Goal: Complete application form: Complete application form

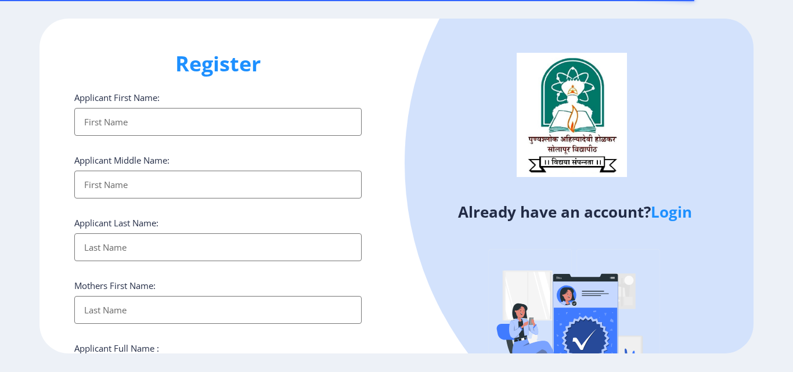
select select
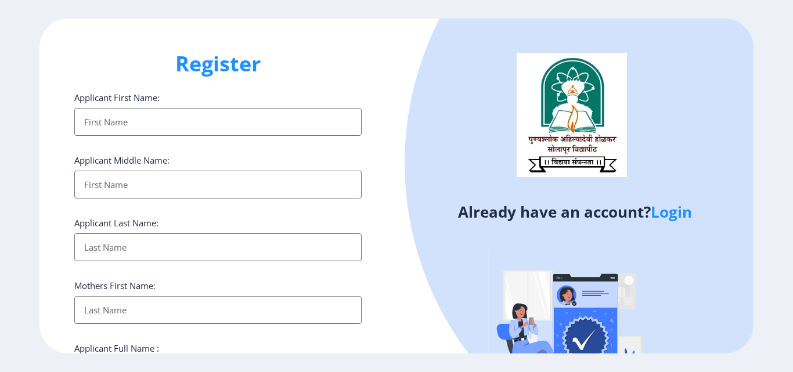
click at [202, 115] on input "Applicant First Name:" at bounding box center [217, 122] width 287 height 28
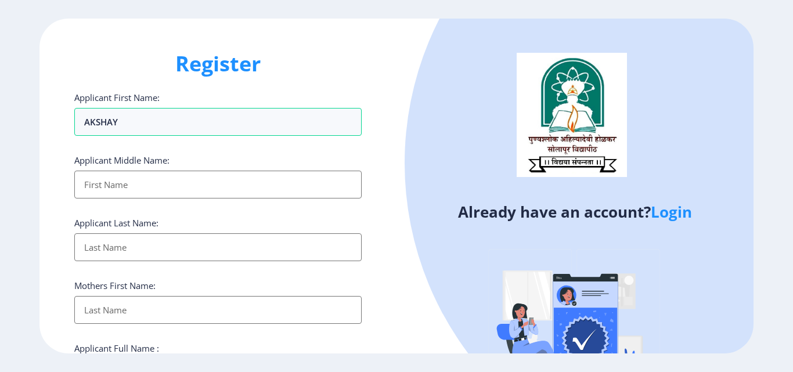
type input "AKSHAY"
click at [194, 185] on input "Applicant First Name:" at bounding box center [217, 185] width 287 height 28
type input "[PERSON_NAME]"
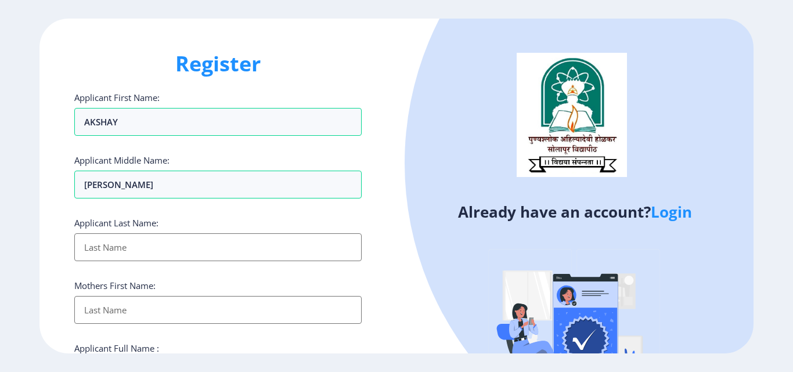
click at [196, 257] on input "Applicant First Name:" at bounding box center [217, 247] width 287 height 28
type input "[PERSON_NAME]"
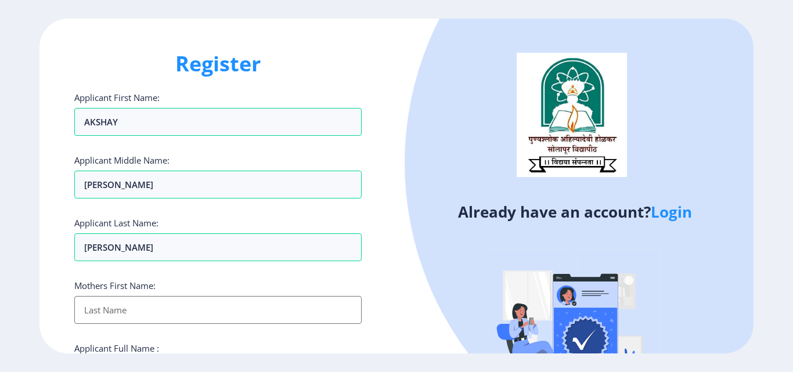
click at [185, 304] on input "Applicant First Name:" at bounding box center [217, 310] width 287 height 28
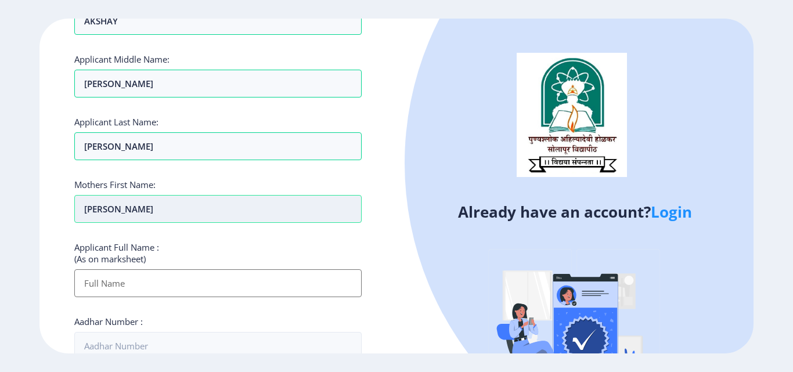
scroll to position [232, 0]
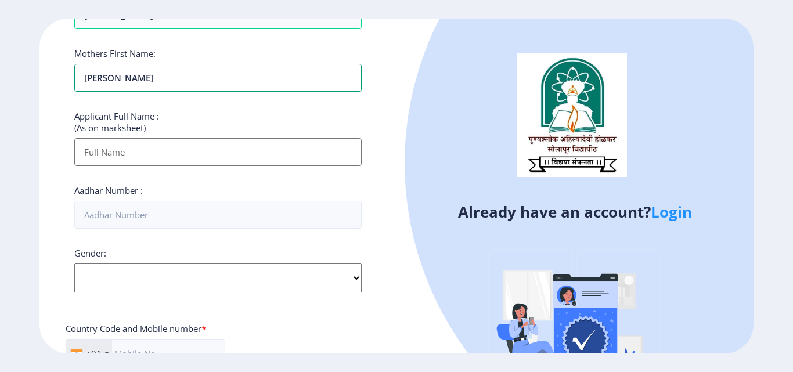
type input "[PERSON_NAME]"
click at [164, 150] on input "Applicant First Name:" at bounding box center [217, 152] width 287 height 28
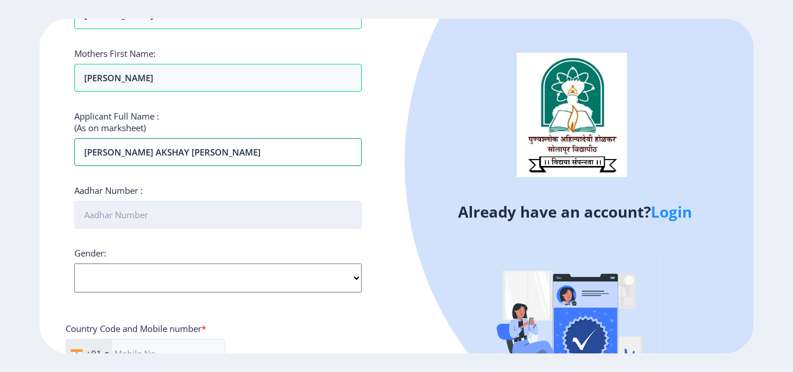
type input "[PERSON_NAME] AKSHAY [PERSON_NAME]"
click at [135, 217] on input "Aadhar Number :" at bounding box center [217, 215] width 287 height 28
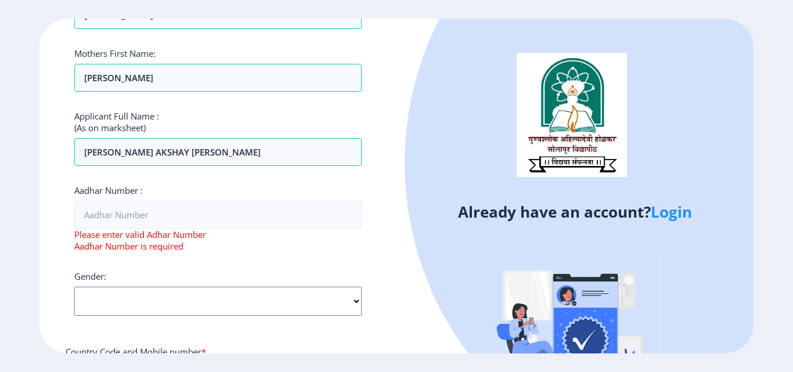
click at [134, 276] on div "Gender: Select Gender [DEMOGRAPHIC_DATA] [DEMOGRAPHIC_DATA] Other" at bounding box center [217, 293] width 287 height 45
select select "[DEMOGRAPHIC_DATA]"
click at [74, 287] on select "Select Gender [DEMOGRAPHIC_DATA] [DEMOGRAPHIC_DATA] Other" at bounding box center [217, 301] width 287 height 29
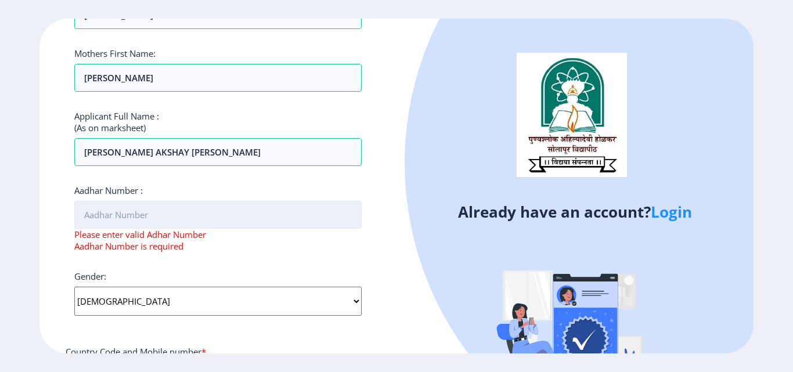
click at [135, 210] on input "Aadhar Number :" at bounding box center [217, 215] width 287 height 28
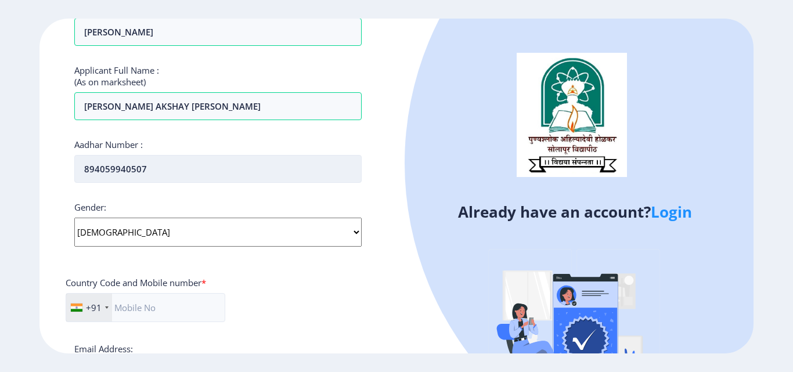
scroll to position [348, 0]
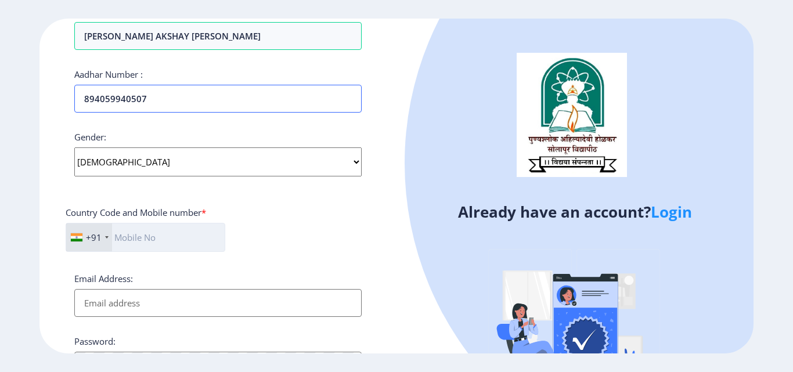
type input "894059940507"
click at [141, 243] on input "text" at bounding box center [146, 237] width 160 height 29
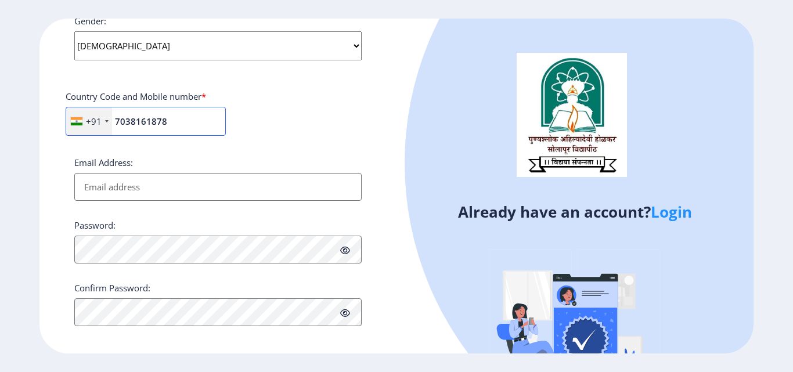
type input "7038161878"
click at [131, 189] on input "Email Address:" at bounding box center [217, 187] width 287 height 28
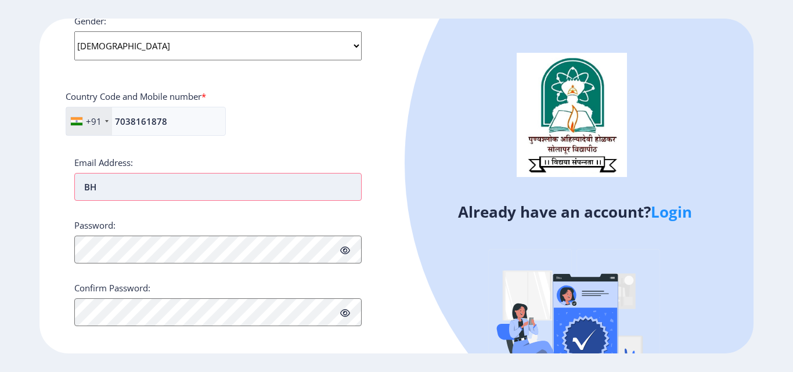
type input "B"
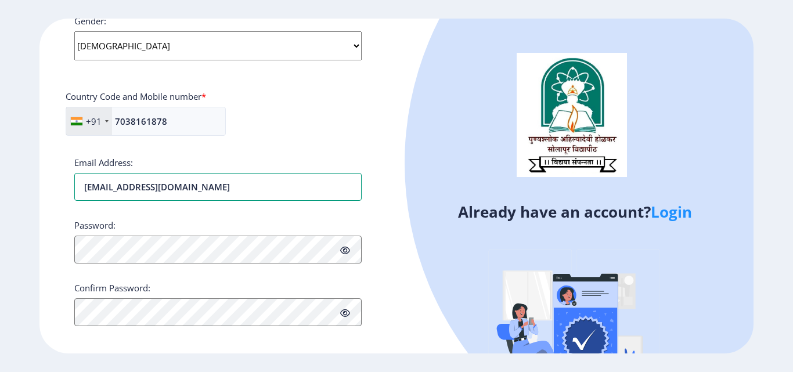
type input "[EMAIL_ADDRESS][DOMAIN_NAME]"
click at [345, 253] on icon at bounding box center [345, 250] width 10 height 9
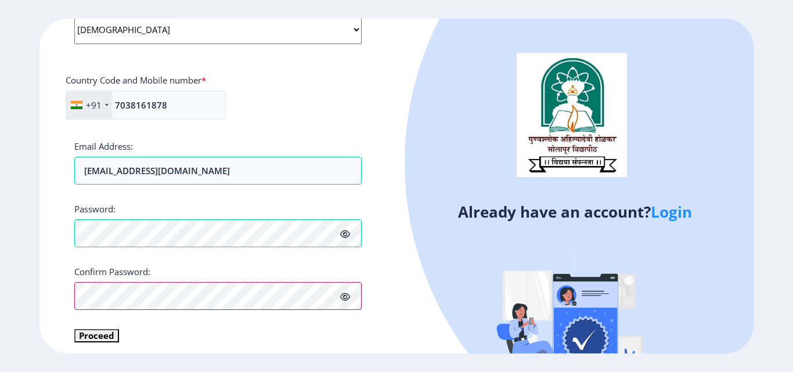
scroll to position [487, 0]
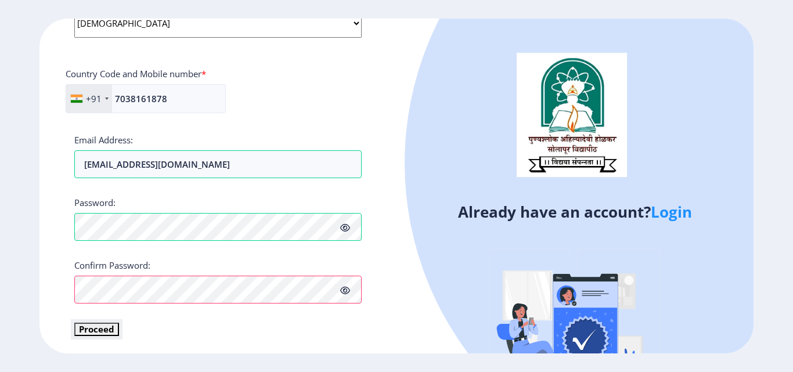
click at [96, 330] on button "Proceed" at bounding box center [96, 329] width 45 height 13
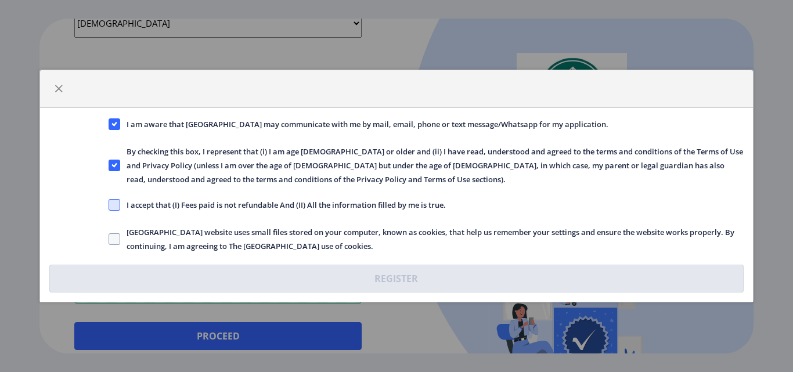
click at [117, 206] on span at bounding box center [115, 205] width 12 height 12
click at [109, 206] on input "I accept that (I) Fees paid is not refundable And (II) All the information fill…" at bounding box center [109, 205] width 1 height 1
checkbox input "true"
click at [117, 238] on span at bounding box center [115, 239] width 12 height 12
click at [109, 239] on input "[GEOGRAPHIC_DATA] website uses small files stored on your computer, known as co…" at bounding box center [109, 239] width 1 height 1
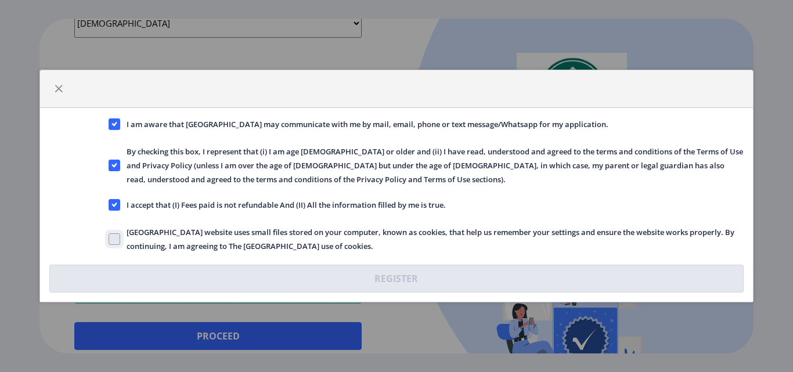
checkbox input "true"
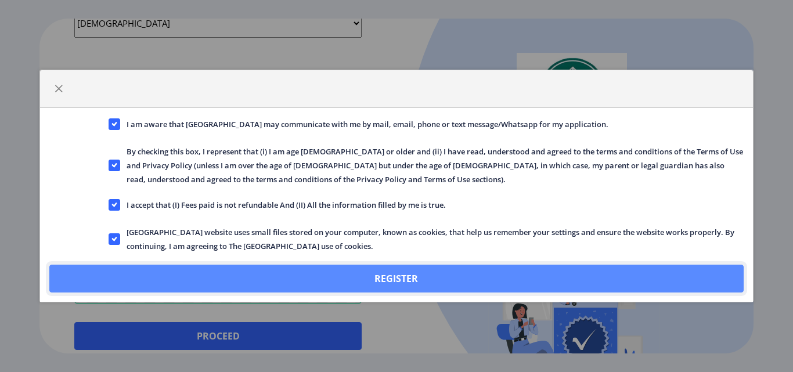
click at [164, 282] on button "Register" at bounding box center [396, 279] width 694 height 28
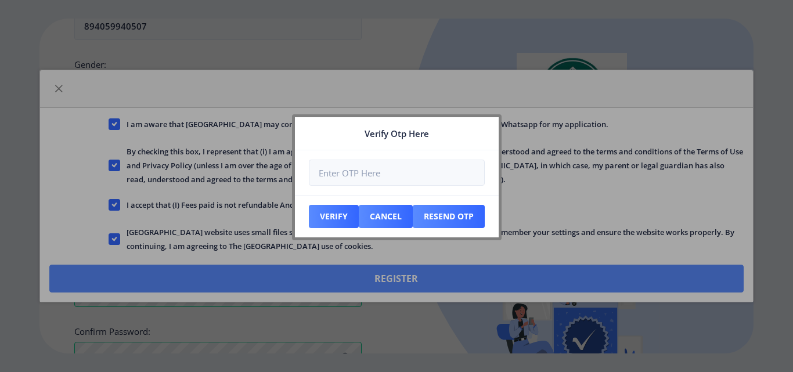
scroll to position [553, 0]
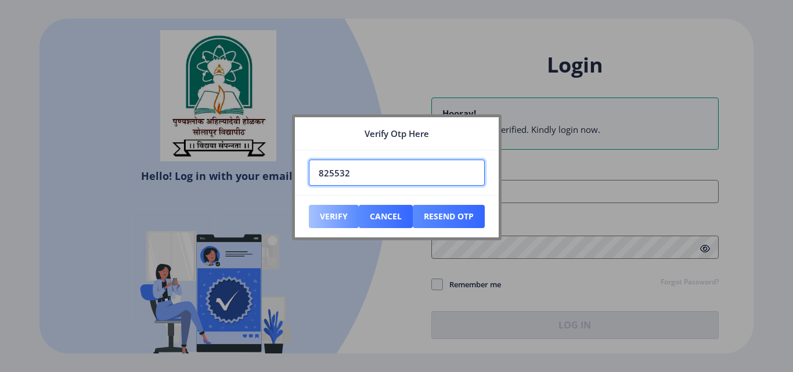
type input "825532"
click at [333, 212] on button "Verify" at bounding box center [334, 216] width 50 height 23
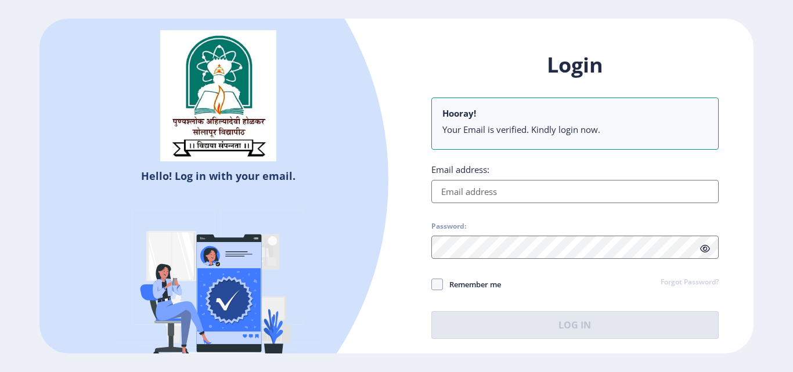
click at [486, 195] on input "Email address:" at bounding box center [574, 191] width 287 height 23
type input "[EMAIL_ADDRESS][DOMAIN_NAME]"
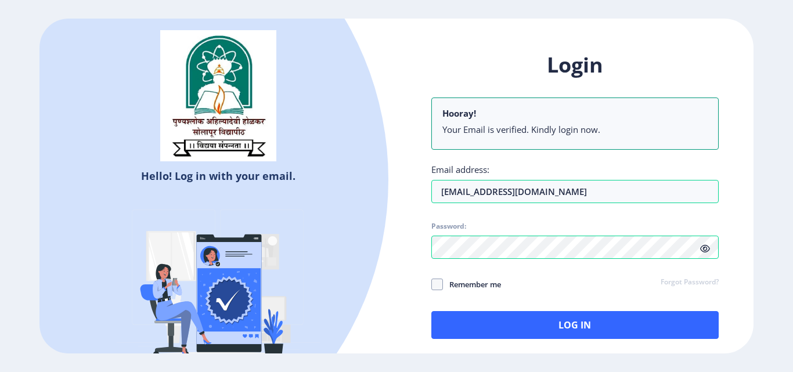
click at [749, 217] on div "Login Hooray! Your Email is verified. Kindly login now. Email address: [EMAIL_A…" at bounding box center [575, 204] width 357 height 341
click at [706, 248] on icon at bounding box center [705, 248] width 10 height 9
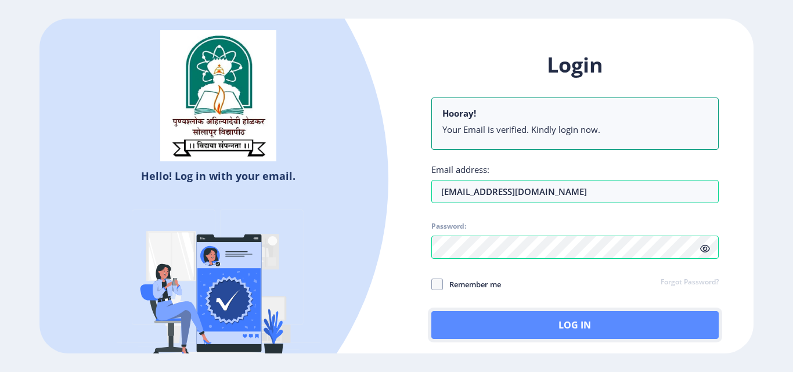
click at [474, 324] on button "Log In" at bounding box center [574, 325] width 287 height 28
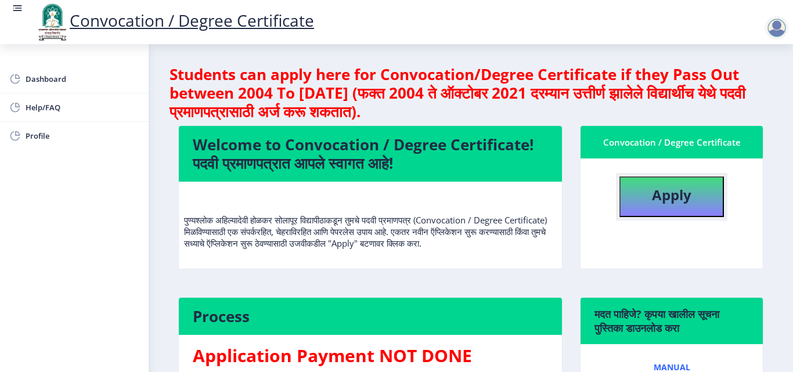
click at [661, 205] on button "Apply" at bounding box center [672, 197] width 105 height 41
select select
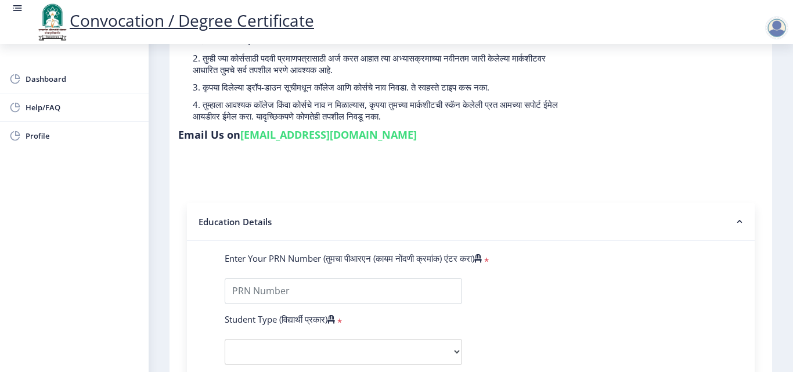
scroll to position [232, 0]
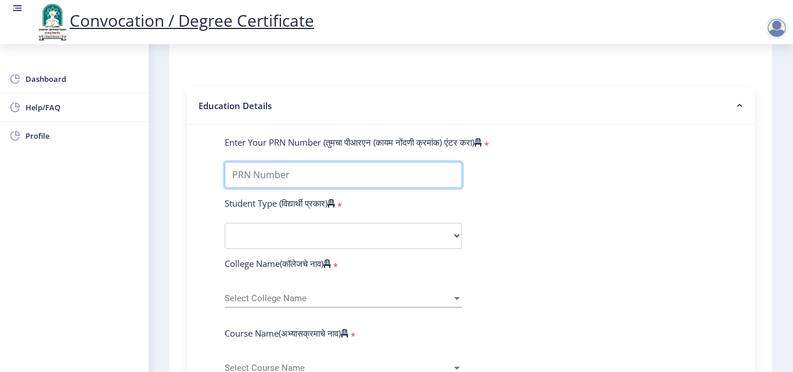
click at [294, 172] on input "Enter Your PRN Number (तुमचा पीआरएन (कायम नोंदणी क्रमांक) एंटर करा)" at bounding box center [344, 175] width 238 height 26
click at [250, 179] on input "Enter Your PRN Number (तुमचा पीआरएन (कायम नोंदणी क्रमांक) एंटर करा)" at bounding box center [344, 175] width 238 height 26
click at [276, 178] on input "Enter Your PRN Number (तुमचा पीआरएन (कायम नोंदणी क्रमांक) एंटर करा)" at bounding box center [344, 175] width 238 height 26
click at [297, 178] on input "Enter Your PRN Number (तुमचा पीआरएन (कायम नोंदणी क्रमांक) एंटर करा)" at bounding box center [344, 175] width 238 height 26
click at [333, 177] on input "Enter Your PRN Number (तुमचा पीआरएन (कायम नोंदणी क्रमांक) एंटर करा)" at bounding box center [344, 175] width 238 height 26
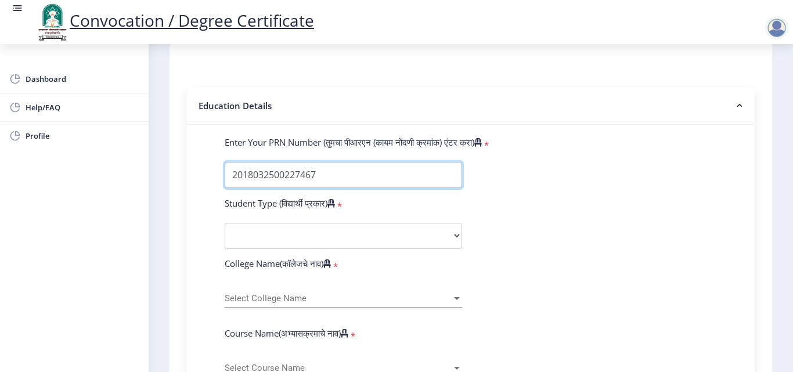
type input "2018032500227467"
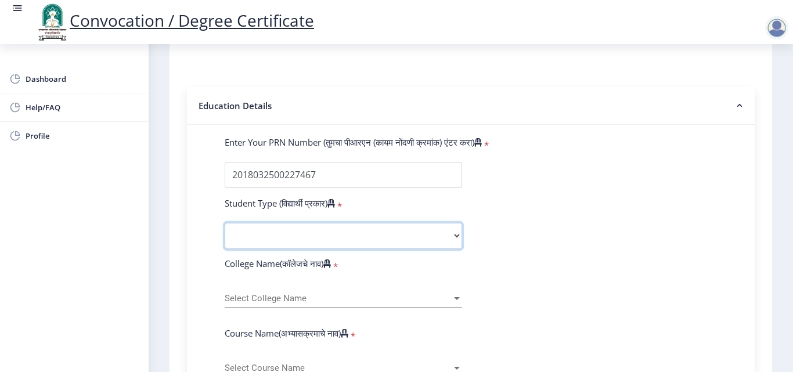
click at [304, 234] on select "Select Student Type Regular External" at bounding box center [344, 236] width 238 height 26
select select "Regular"
click at [225, 223] on select "Select Student Type Regular External" at bounding box center [344, 236] width 238 height 26
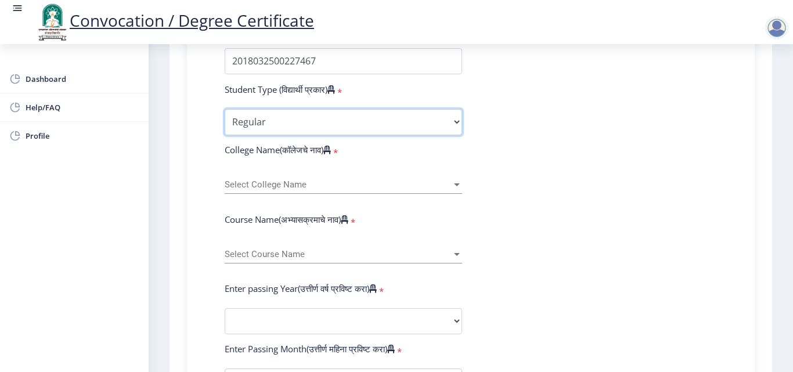
scroll to position [348, 0]
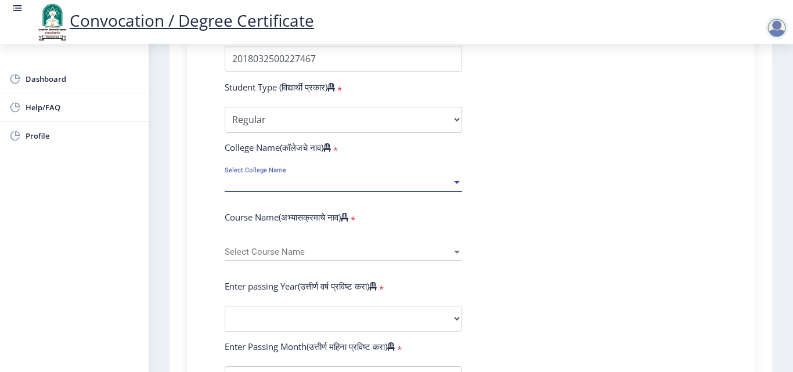
click at [293, 179] on span "Select College Name" at bounding box center [338, 183] width 227 height 10
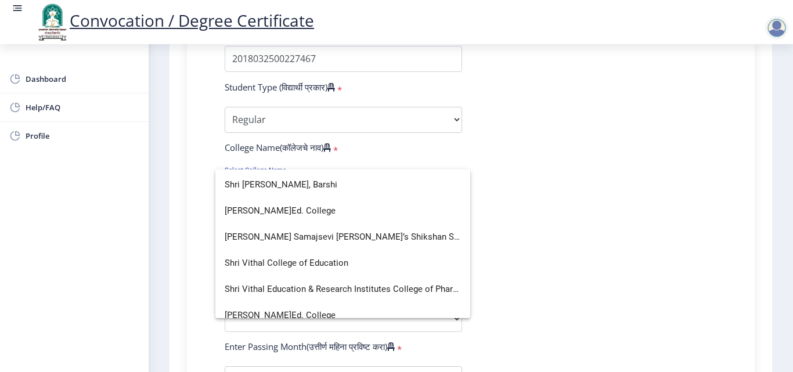
scroll to position [3020, 0]
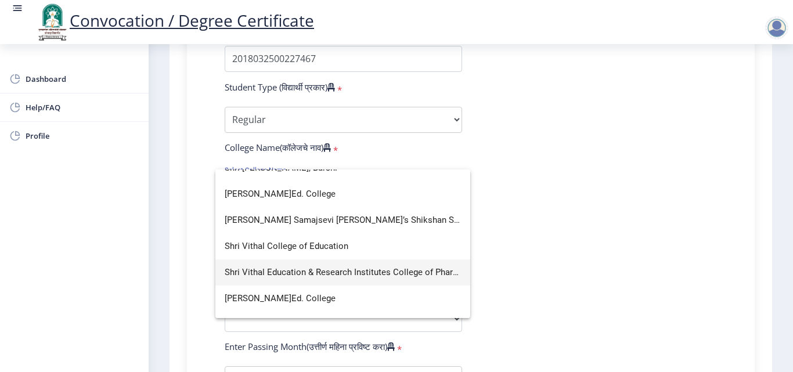
click at [282, 271] on span "Shri Vithal Education & Research Institutes College of Pharmacy, [GEOGRAPHIC_DA…" at bounding box center [343, 273] width 236 height 26
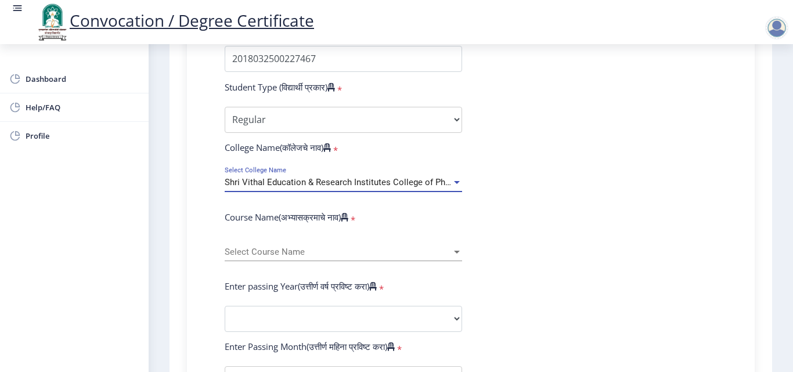
click at [454, 181] on div at bounding box center [457, 182] width 6 height 3
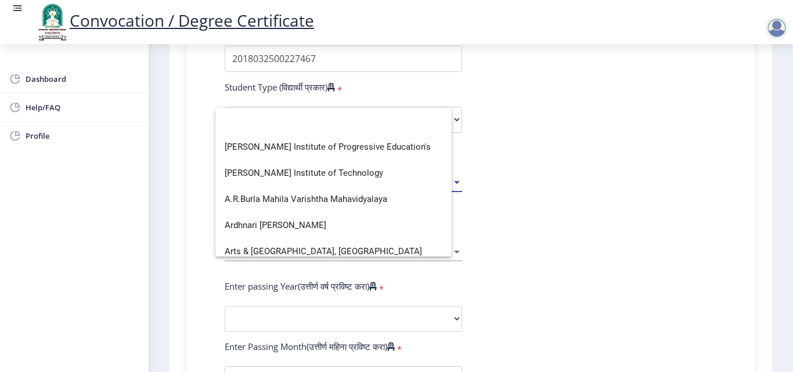
scroll to position [0, 0]
click at [607, 166] on div at bounding box center [396, 186] width 793 height 372
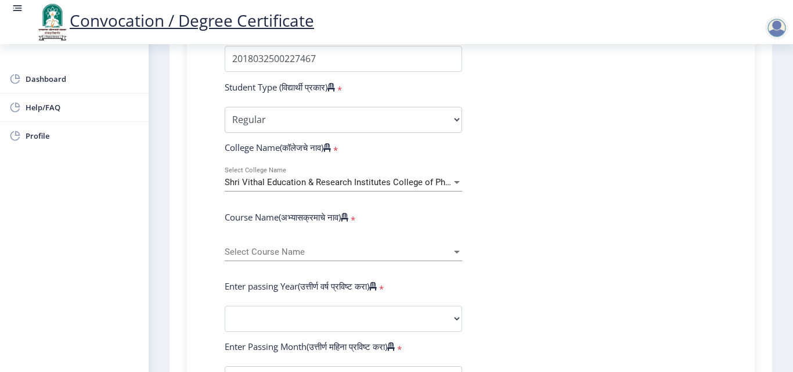
click at [265, 244] on div "Select Course Name Select Course Name" at bounding box center [344, 249] width 238 height 24
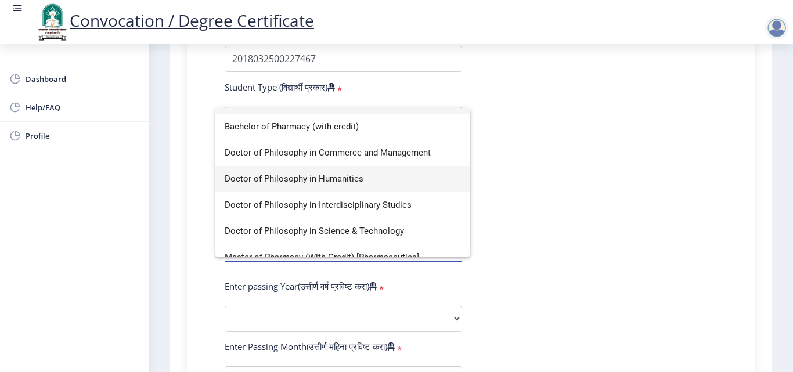
scroll to position [34, 0]
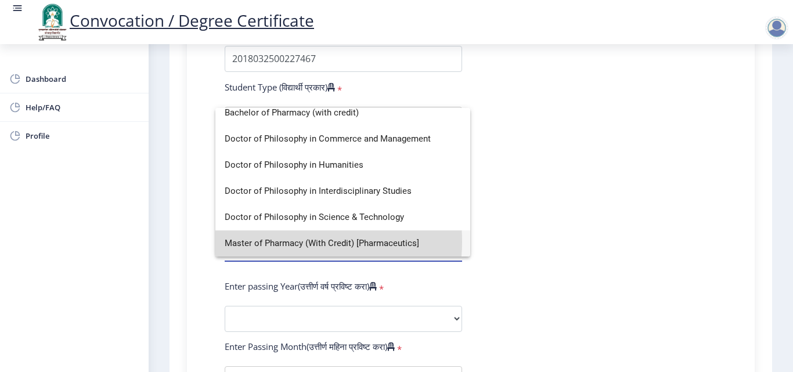
click at [282, 242] on span "Master of Pharmacy (With Credit) [Pharmaceutics]" at bounding box center [343, 244] width 236 height 26
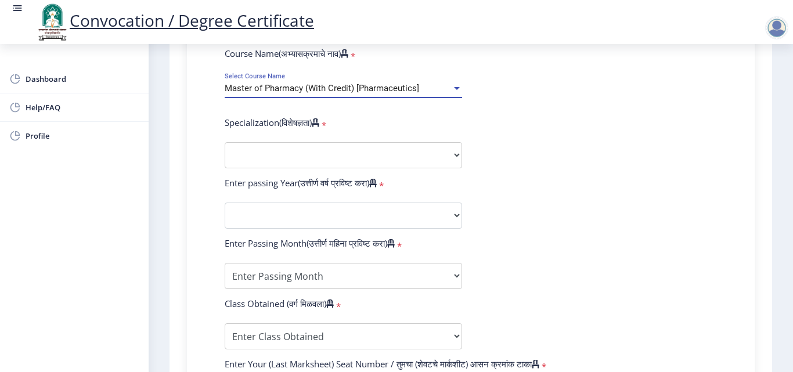
scroll to position [523, 0]
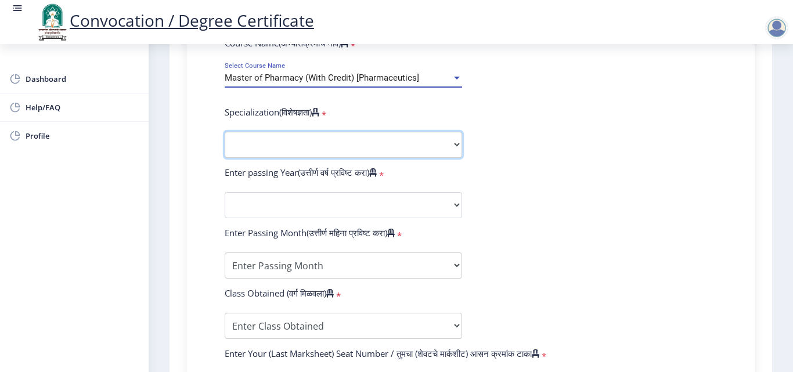
click at [343, 142] on select "Specialization Pharmaceutical Chemistry Pharmaceutics Quality Assurance Pharmac…" at bounding box center [344, 145] width 238 height 26
select select "Pharmaceutics"
click at [225, 132] on select "Specialization Pharmaceutical Chemistry Pharmaceutics Quality Assurance Pharmac…" at bounding box center [344, 145] width 238 height 26
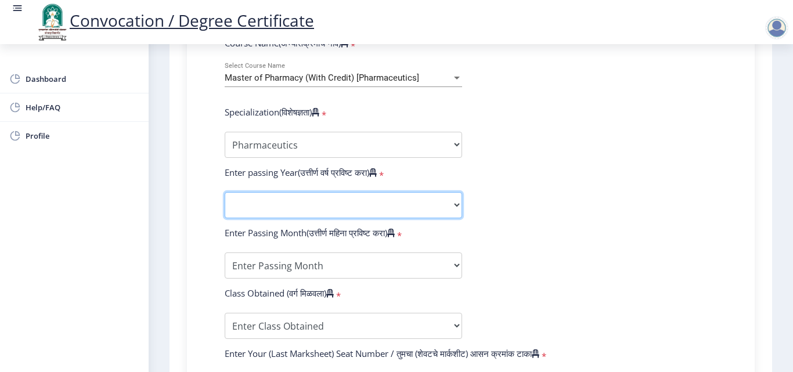
click at [257, 209] on select "2025 2024 2023 2022 2021 2020 2019 2018 2017 2016 2015 2014 2013 2012 2011 2010…" at bounding box center [344, 205] width 238 height 26
select select "2020"
click at [225, 192] on select "2025 2024 2023 2022 2021 2020 2019 2018 2017 2016 2015 2014 2013 2012 2011 2010…" at bounding box center [344, 205] width 238 height 26
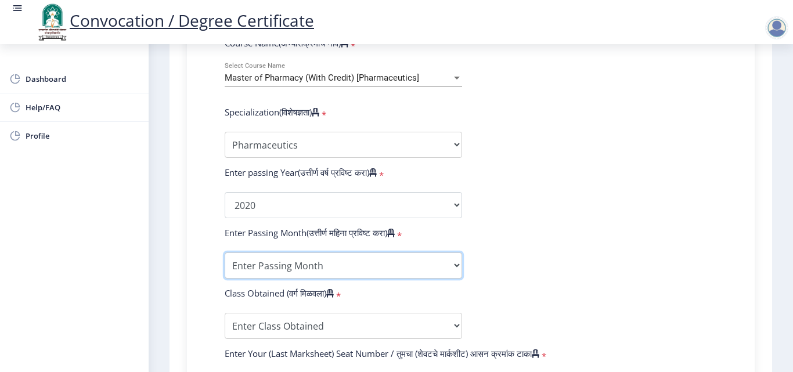
click at [280, 265] on select "Enter Passing Month March April May October November December" at bounding box center [344, 266] width 238 height 26
select select "November"
click at [225, 253] on select "Enter Passing Month March April May October November December" at bounding box center [344, 266] width 238 height 26
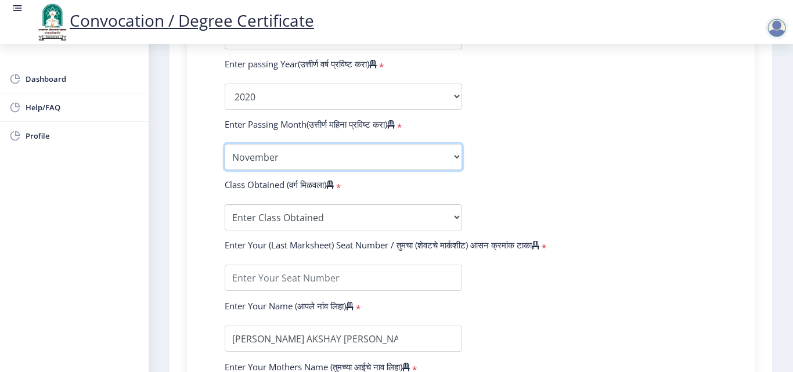
scroll to position [639, 0]
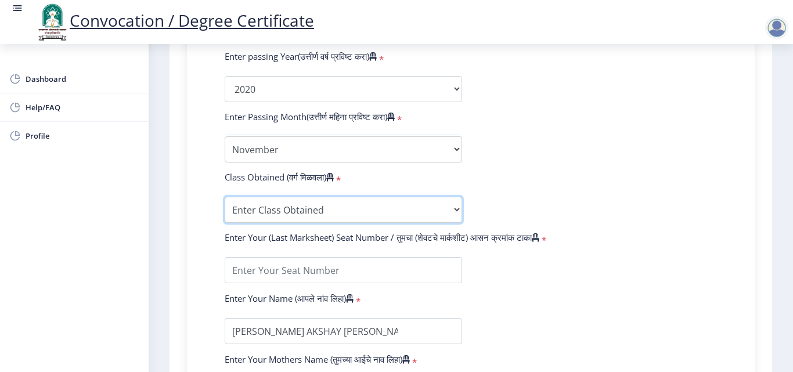
click at [305, 217] on select "Enter Class Obtained FIRST CLASS WITH DISTINCTION FIRST CLASS HIGHER SECOND CLA…" at bounding box center [344, 210] width 238 height 26
select select "Grade B"
click at [225, 197] on select "Enter Class Obtained FIRST CLASS WITH DISTINCTION FIRST CLASS HIGHER SECOND CLA…" at bounding box center [344, 210] width 238 height 26
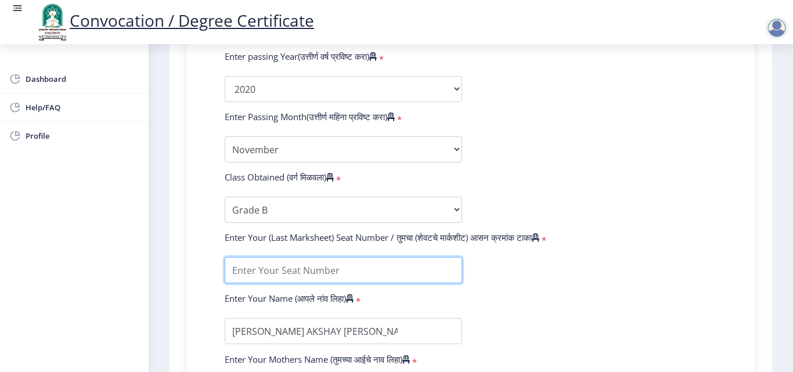
click at [320, 269] on input "textarea" at bounding box center [344, 270] width 238 height 26
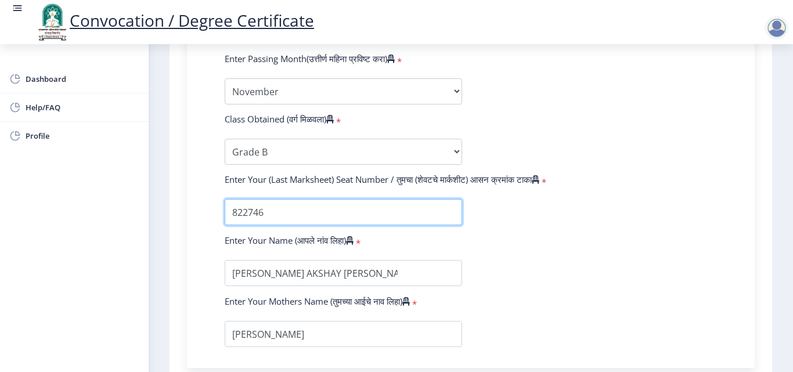
scroll to position [755, 0]
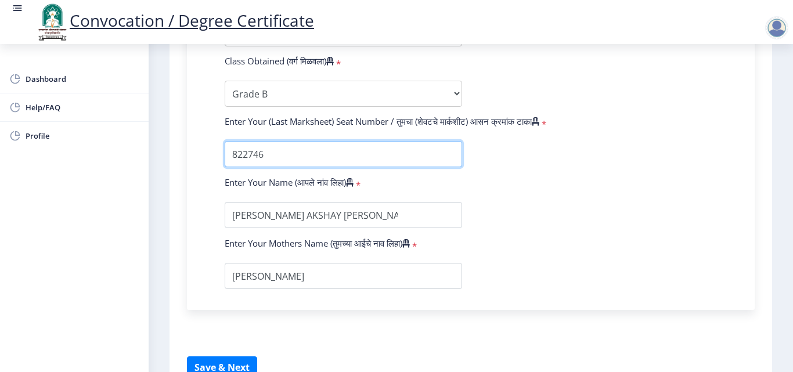
type input "822746"
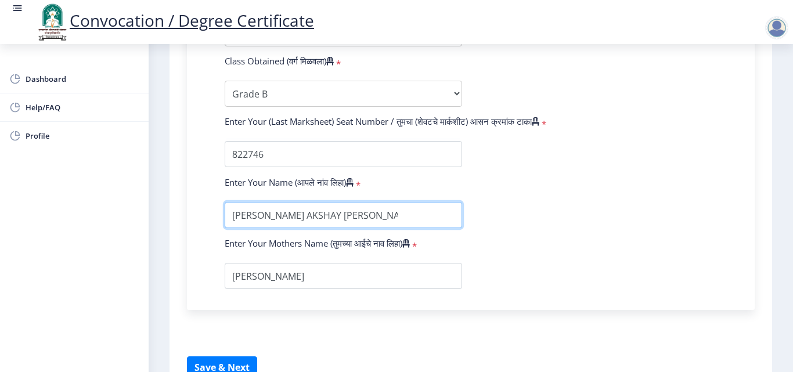
click at [280, 217] on input "textarea" at bounding box center [344, 215] width 238 height 26
click at [304, 220] on input "textarea" at bounding box center [344, 215] width 238 height 26
click at [285, 220] on input "textarea" at bounding box center [344, 215] width 238 height 26
click at [398, 215] on input "textarea" at bounding box center [344, 215] width 238 height 26
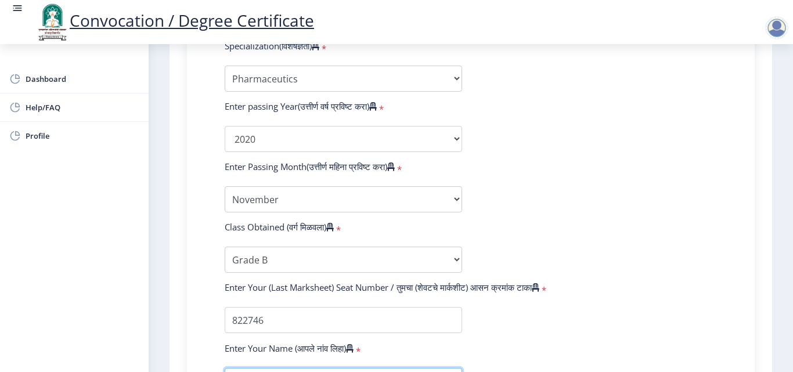
scroll to position [821, 0]
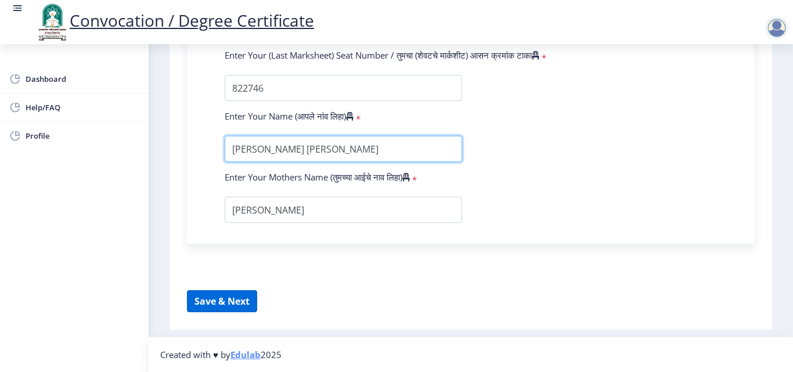
type input "[PERSON_NAME] [PERSON_NAME]"
click at [220, 300] on button "Save & Next" at bounding box center [222, 301] width 70 height 22
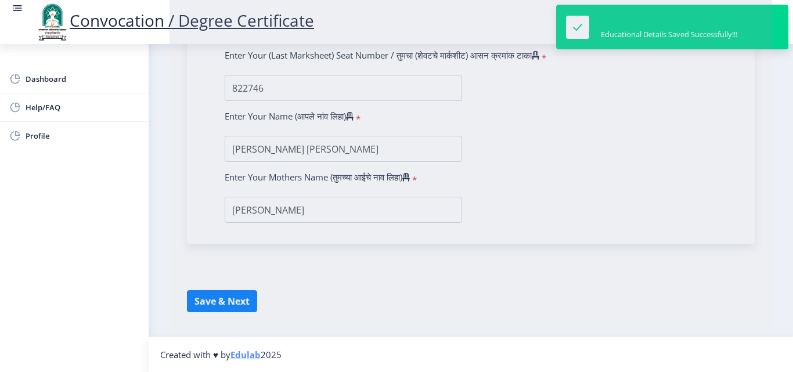
select select
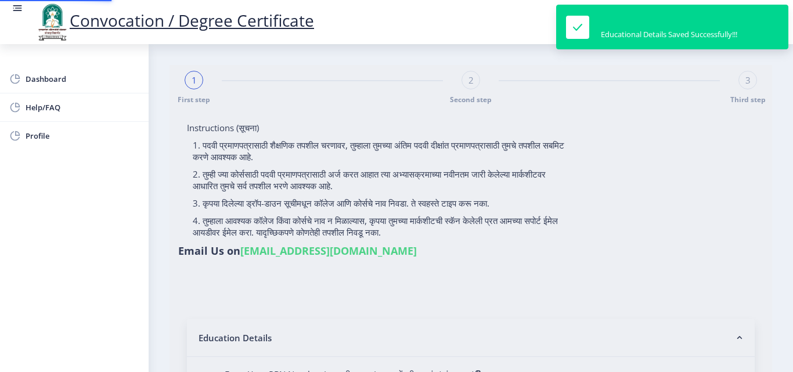
type input "2018032500227467"
select select "Regular"
select select "2020"
select select "November"
select select "Grade B"
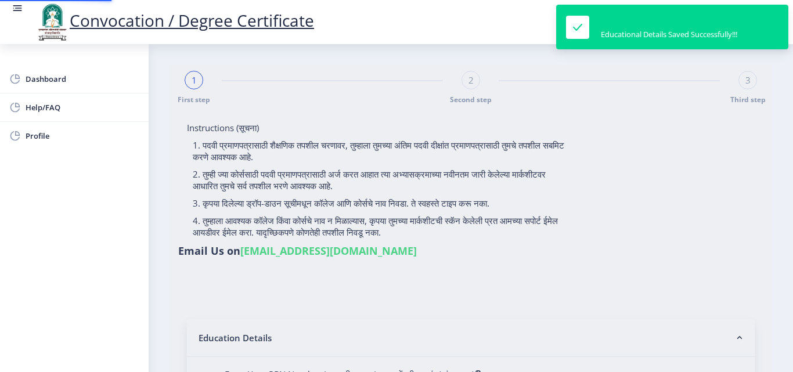
type input "822746"
type input "[PERSON_NAME] [PERSON_NAME]"
select select "Pharmaceutics"
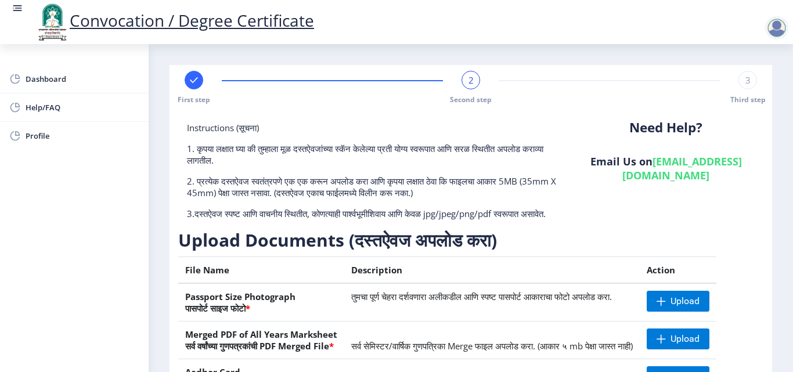
click at [772, 33] on div at bounding box center [776, 27] width 23 height 23
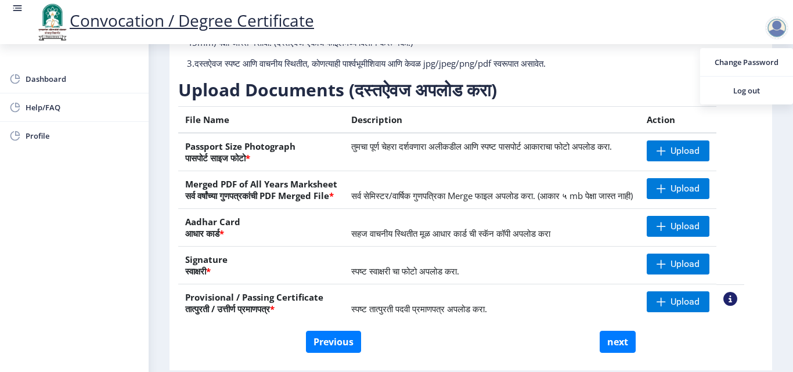
scroll to position [174, 0]
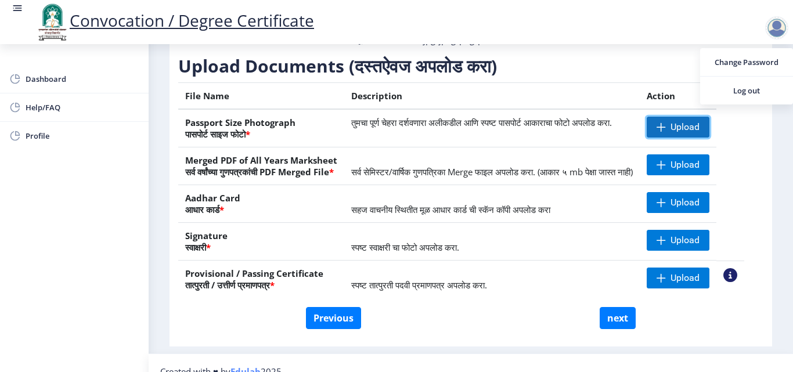
click at [666, 132] on span at bounding box center [661, 127] width 9 height 9
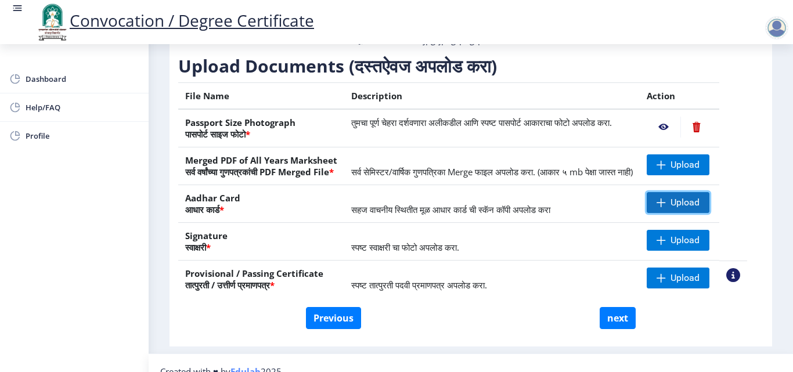
click at [697, 208] on span "Upload" at bounding box center [685, 203] width 29 height 12
click at [689, 208] on span "Upload" at bounding box center [685, 203] width 29 height 12
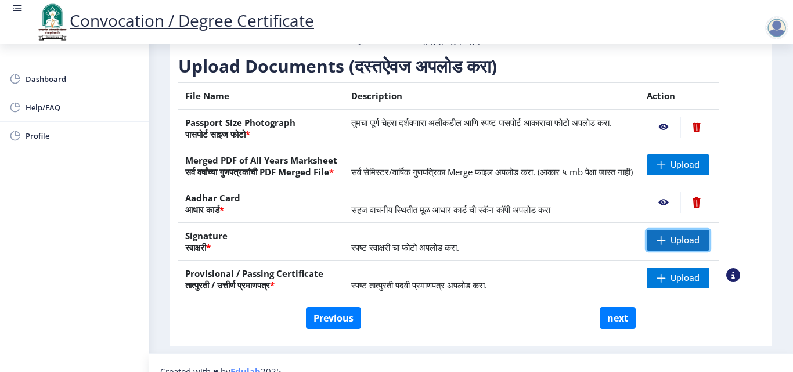
click at [677, 251] on span "Upload" at bounding box center [678, 240] width 63 height 21
click at [688, 246] on span "Upload" at bounding box center [685, 241] width 29 height 12
drag, startPoint x: 266, startPoint y: 300, endPoint x: 296, endPoint y: 301, distance: 30.2
click at [296, 298] on th "Provisional / Passing Certificate तात्पुरती / उत्तीर्ण प्रमाणपत्र *" at bounding box center [261, 280] width 166 height 38
drag, startPoint x: 236, startPoint y: 179, endPoint x: 285, endPoint y: 179, distance: 48.2
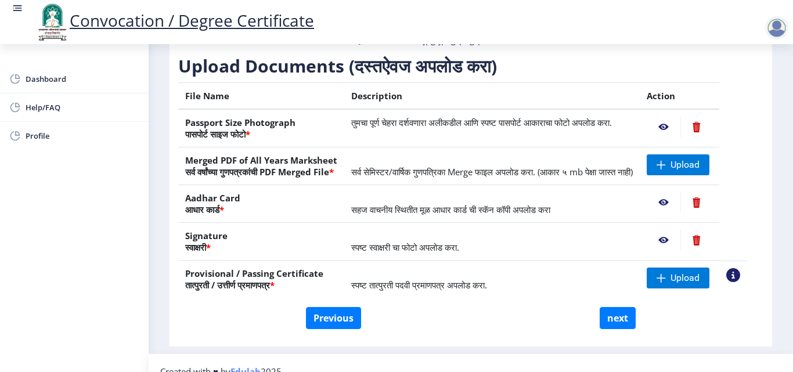
click at [257, 179] on th "Merged PDF of All Years Marksheet सर्व वर्षांच्या गुणपत्रकांची PDF Merged File *" at bounding box center [261, 166] width 166 height 38
click at [275, 298] on th "Provisional / Passing Certificate तात्पुरती / उत्तीर्ण प्रमाणपत्र *" at bounding box center [261, 280] width 166 height 38
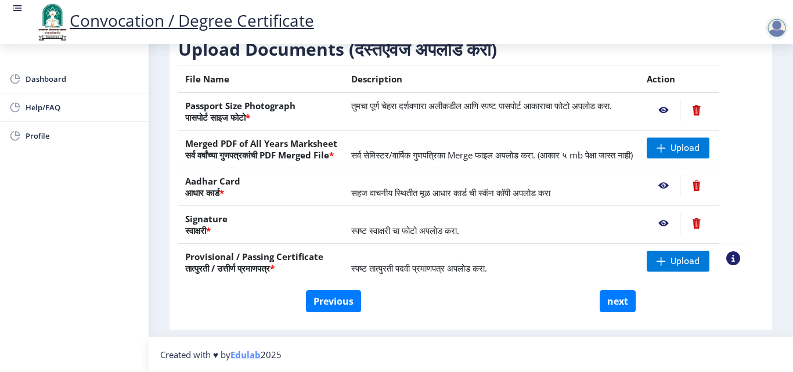
scroll to position [0, 0]
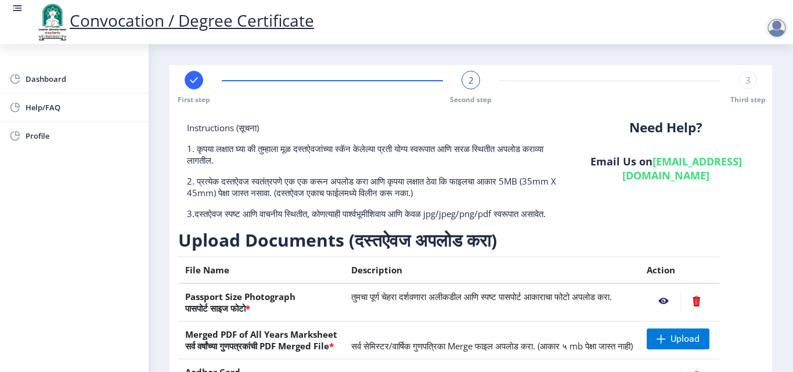
click at [670, 179] on link "[EMAIL_ADDRESS][DOMAIN_NAME]" at bounding box center [683, 168] width 120 height 28
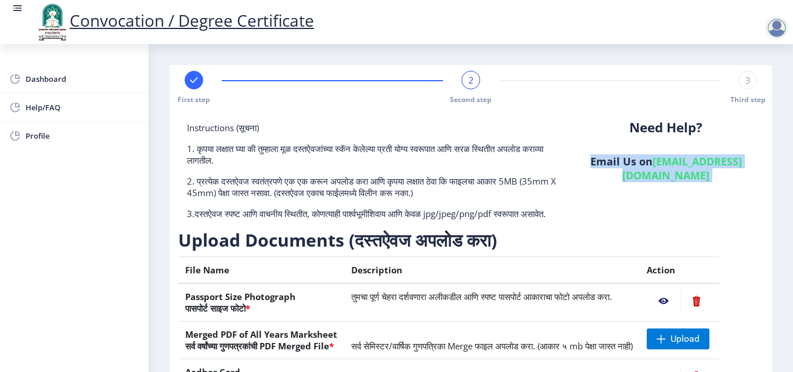
click at [670, 179] on link "[EMAIL_ADDRESS][DOMAIN_NAME]" at bounding box center [683, 168] width 120 height 28
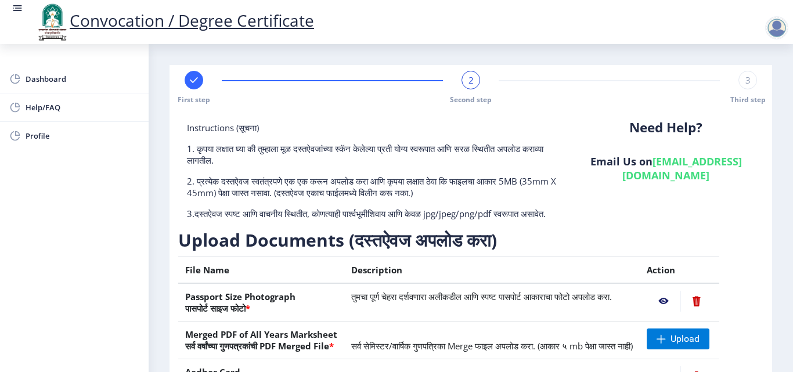
click at [668, 192] on div "Need Help? Email Us on [EMAIL_ADDRESS][DOMAIN_NAME]" at bounding box center [666, 175] width 195 height 107
click at [775, 23] on div at bounding box center [776, 27] width 23 height 23
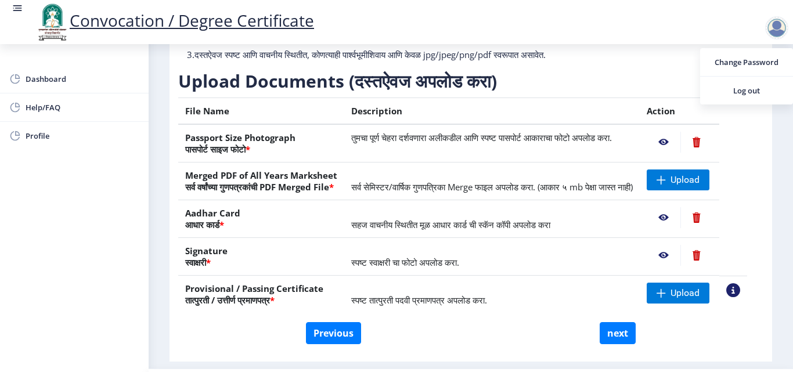
scroll to position [214, 0]
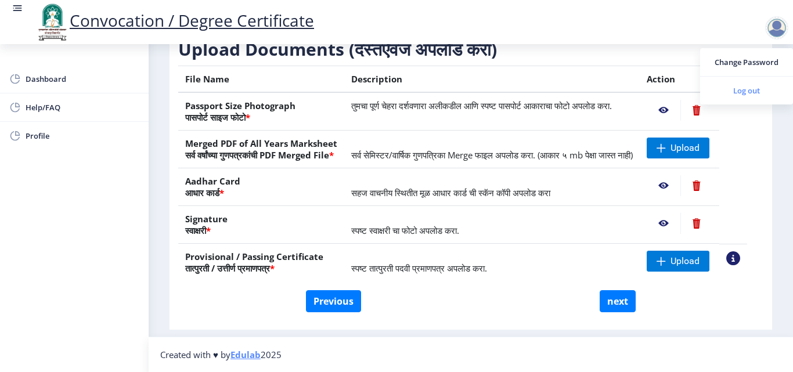
click at [749, 91] on span "Log out" at bounding box center [747, 91] width 74 height 14
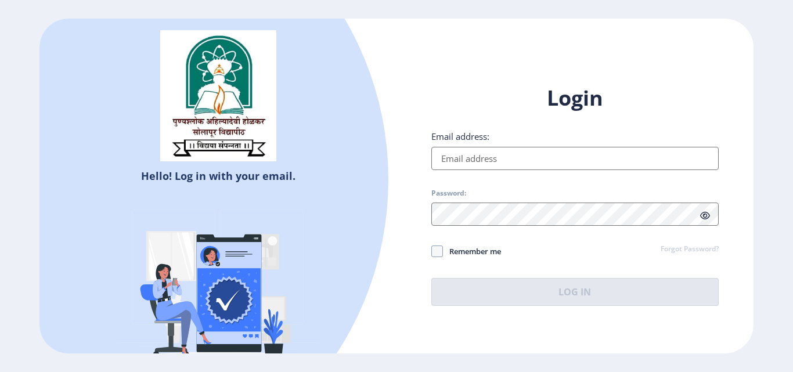
click at [585, 106] on h1 "Login" at bounding box center [574, 98] width 287 height 28
